Goal: Check status: Check status

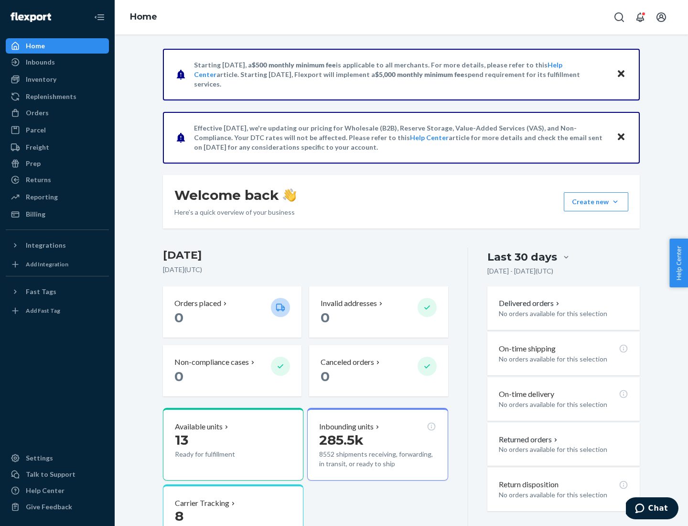
click at [616, 202] on button "Create new Create new inbound Create new order Create new product" at bounding box center [596, 201] width 65 height 19
click at [33, 163] on div "Prep" at bounding box center [33, 164] width 15 height 10
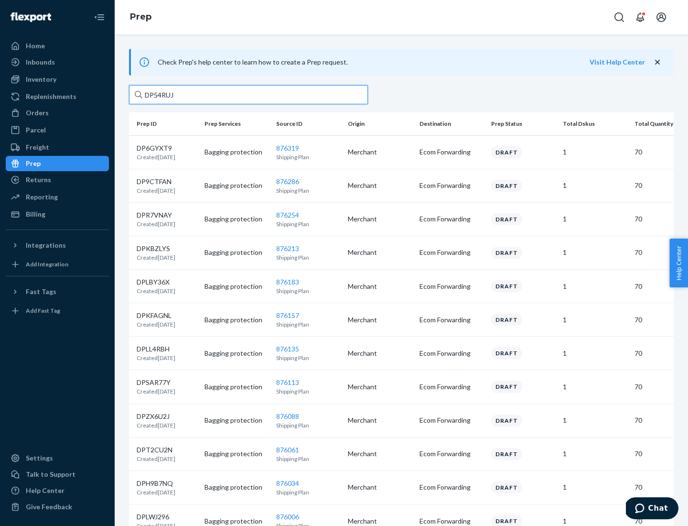
type input "DP54RUJL"
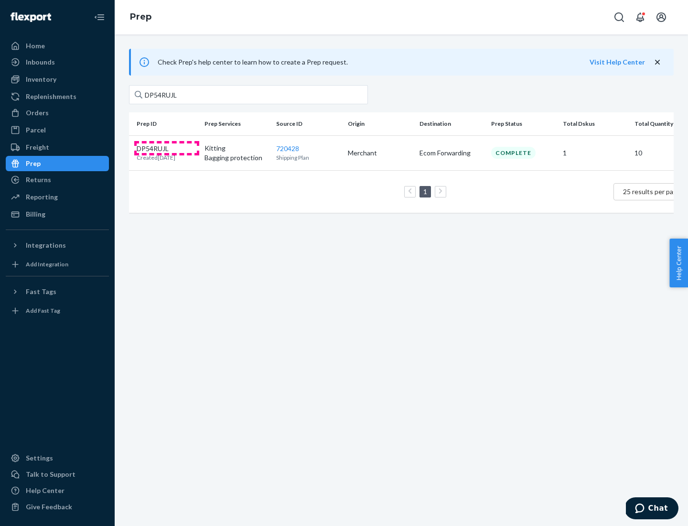
click at [167, 148] on p "DP54RUJL" at bounding box center [156, 149] width 39 height 10
